Goal: Navigation & Orientation: Find specific page/section

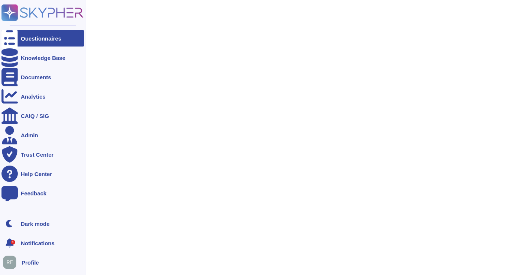
click at [40, 42] on div "Questionnaires" at bounding box center [42, 38] width 83 height 16
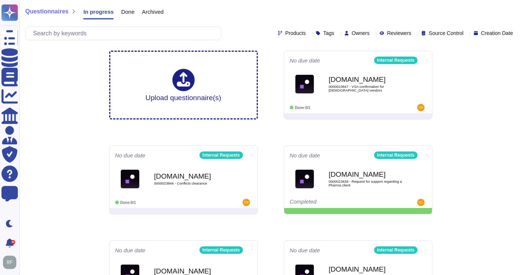
click at [144, 13] on span "Archived" at bounding box center [153, 12] width 22 height 6
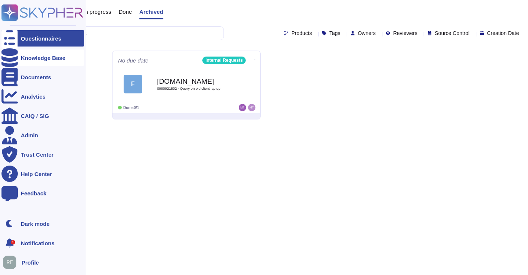
click at [13, 56] on icon at bounding box center [9, 57] width 16 height 19
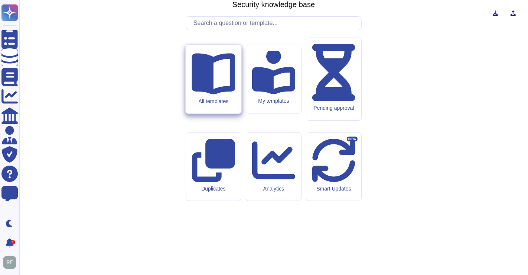
click at [220, 95] on icon at bounding box center [213, 73] width 43 height 41
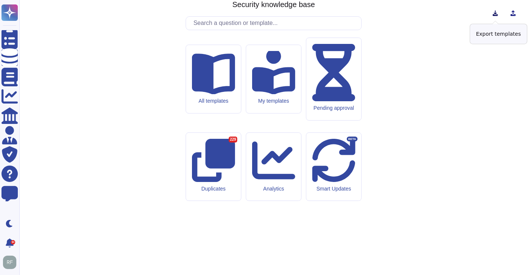
click at [496, 12] on icon at bounding box center [496, 13] width 6 height 6
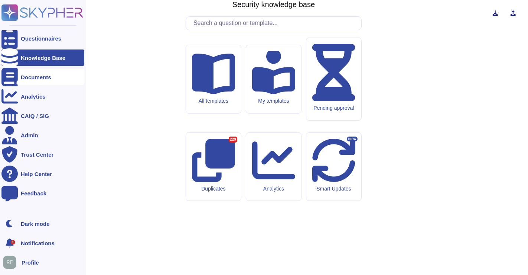
click at [17, 79] on div at bounding box center [9, 77] width 16 height 16
